Goal: Information Seeking & Learning: Learn about a topic

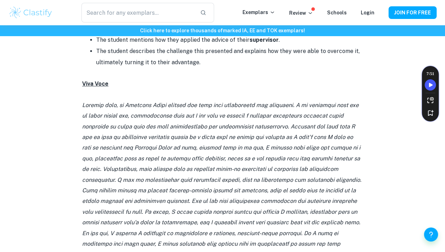
scroll to position [1592, 0]
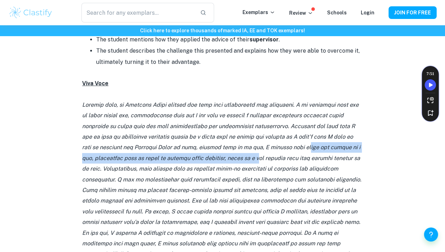
drag, startPoint x: 281, startPoint y: 116, endPoint x: 249, endPoint y: 131, distance: 35.3
click at [249, 131] on icon at bounding box center [221, 189] width 279 height 177
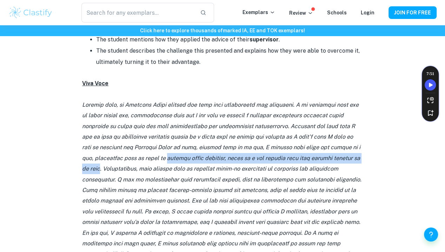
drag, startPoint x: 156, startPoint y: 128, endPoint x: 91, endPoint y: 140, distance: 66.8
click at [91, 140] on icon at bounding box center [221, 189] width 279 height 177
copy icon "working under pressure, which is a key quality that will greatly benefit me in …"
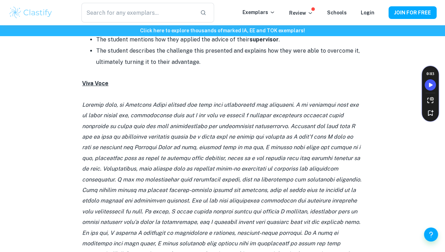
click at [215, 161] on icon at bounding box center [221, 189] width 279 height 177
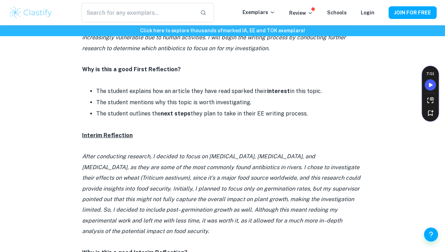
scroll to position [1346, 0]
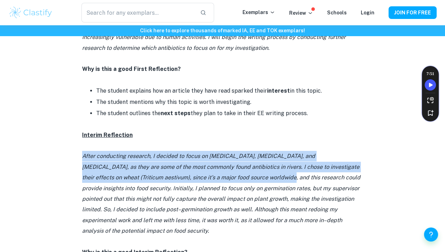
drag, startPoint x: 83, startPoint y: 123, endPoint x: 234, endPoint y: 152, distance: 153.6
click at [234, 152] on p "After conducting research, I decided to focus on [MEDICAL_DATA], [MEDICAL_DATA]…" at bounding box center [222, 193] width 281 height 85
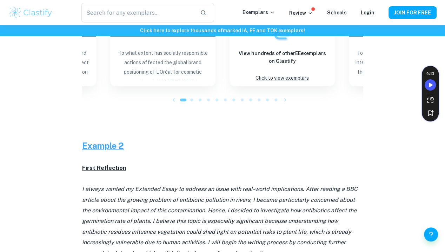
scroll to position [1144, 0]
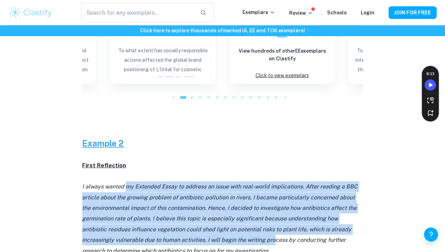
drag, startPoint x: 125, startPoint y: 161, endPoint x: 242, endPoint y: 208, distance: 126.1
click at [242, 208] on p "I always wanted my Extended Essay to address an issue with real-world implicati…" at bounding box center [222, 218] width 281 height 75
click at [242, 208] on icon "I always wanted my Extended Essay to address an issue with real-world implicati…" at bounding box center [219, 218] width 275 height 71
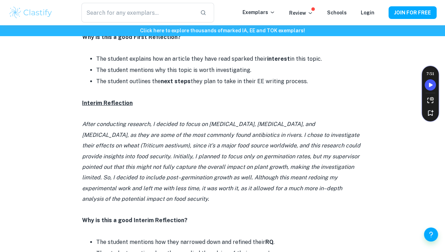
scroll to position [1379, 0]
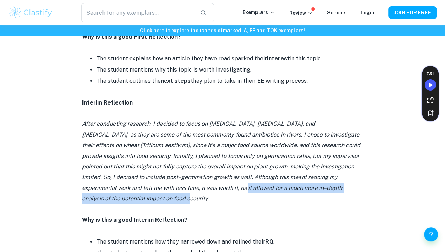
drag, startPoint x: 190, startPoint y: 156, endPoint x: 226, endPoint y: 164, distance: 36.6
click at [226, 164] on p "After conducting research, I decided to focus on [MEDICAL_DATA], [MEDICAL_DATA]…" at bounding box center [222, 161] width 281 height 85
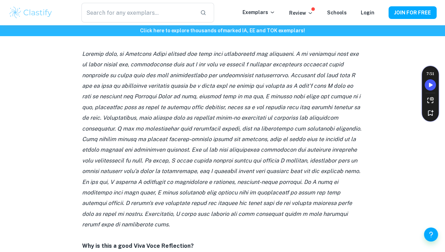
scroll to position [1643, 0]
drag, startPoint x: 299, startPoint y: 152, endPoint x: 240, endPoint y: 148, distance: 59.0
click at [240, 148] on icon at bounding box center [221, 138] width 279 height 177
